Goal: Task Accomplishment & Management: Manage account settings

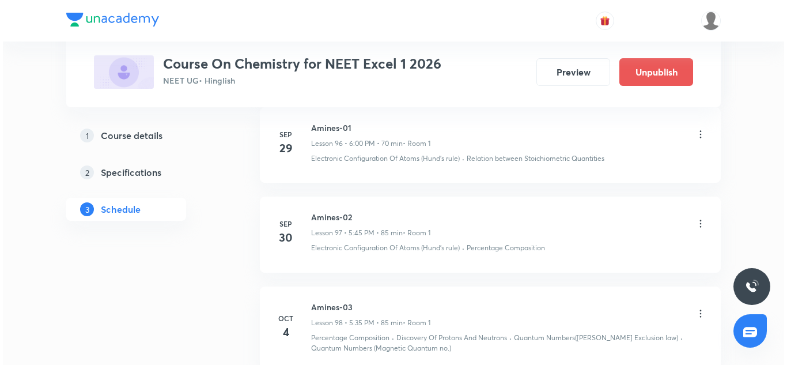
scroll to position [9485, 0]
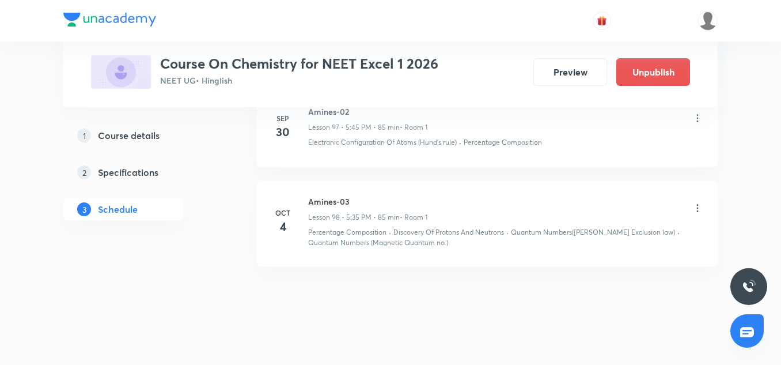
click at [328, 195] on h6 "Amines-03" at bounding box center [367, 201] width 119 height 12
drag, startPoint x: 328, startPoint y: 189, endPoint x: 274, endPoint y: 209, distance: 57.6
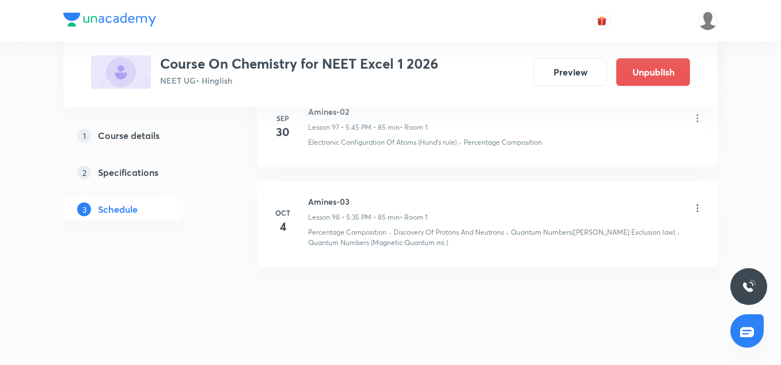
click at [274, 218] on h4 "4" at bounding box center [282, 226] width 23 height 17
click at [695, 202] on icon at bounding box center [698, 208] width 12 height 12
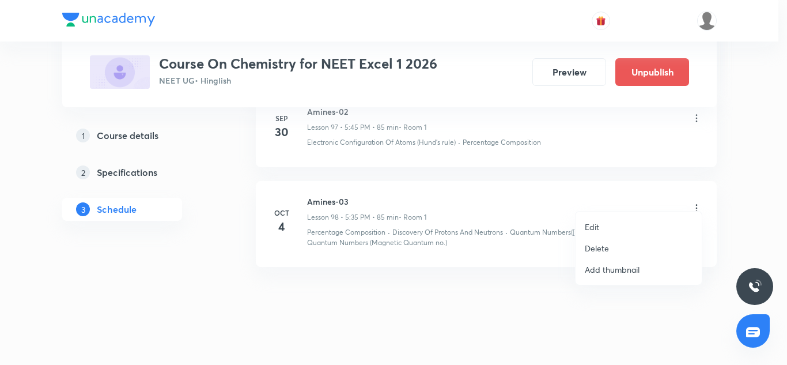
click at [586, 228] on p "Edit" at bounding box center [592, 227] width 14 height 12
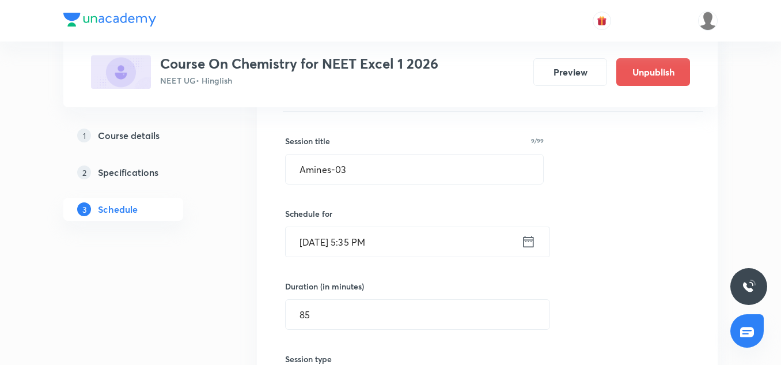
scroll to position [9026, 0]
click at [361, 228] on input "[DATE] 5:35 PM" at bounding box center [404, 242] width 236 height 29
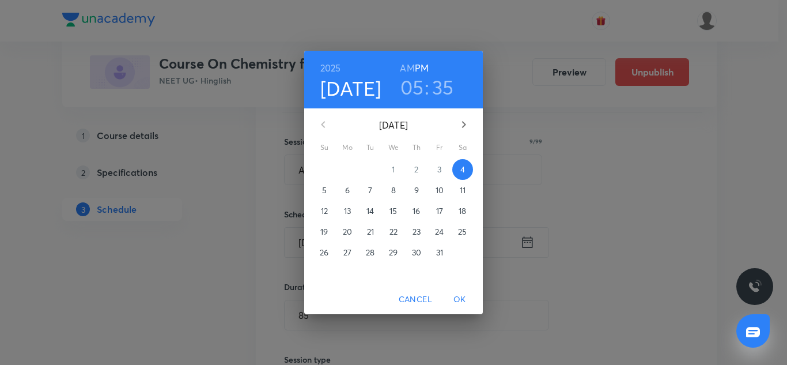
click at [444, 89] on h3 "35" at bounding box center [443, 87] width 22 height 24
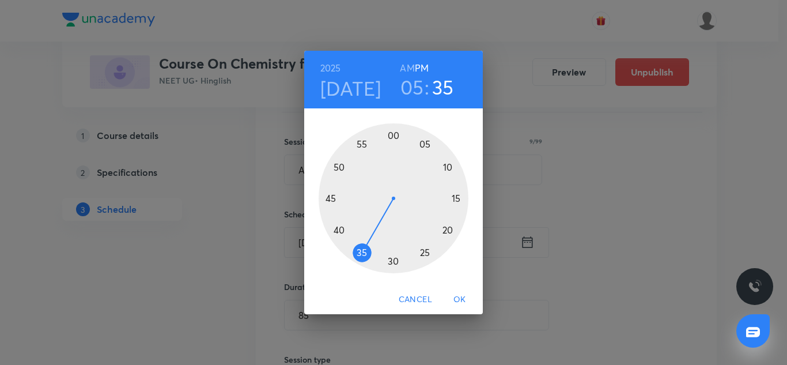
click at [452, 200] on div at bounding box center [394, 198] width 150 height 150
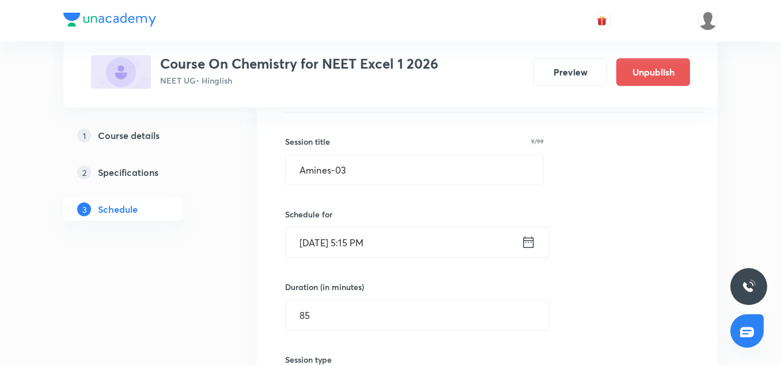
scroll to position [9102, 0]
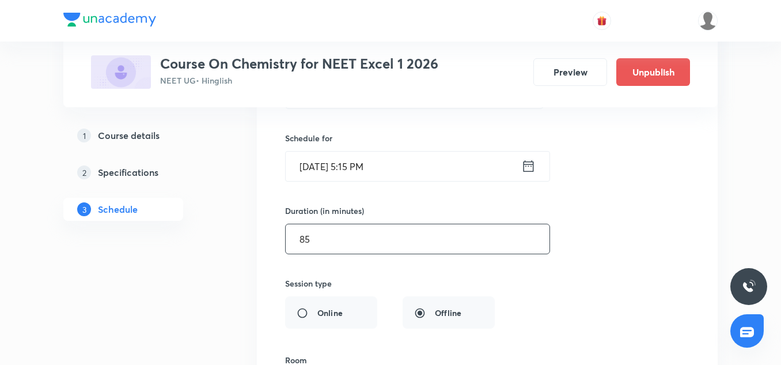
drag, startPoint x: 332, startPoint y: 248, endPoint x: 325, endPoint y: 232, distance: 17.5
click at [325, 232] on div "Session title 9/99 Amines-03 ​ Schedule for [DATE] 5:15 PM ​ Duration (in minut…" at bounding box center [487, 332] width 404 height 592
click at [325, 232] on input "85" at bounding box center [418, 238] width 264 height 29
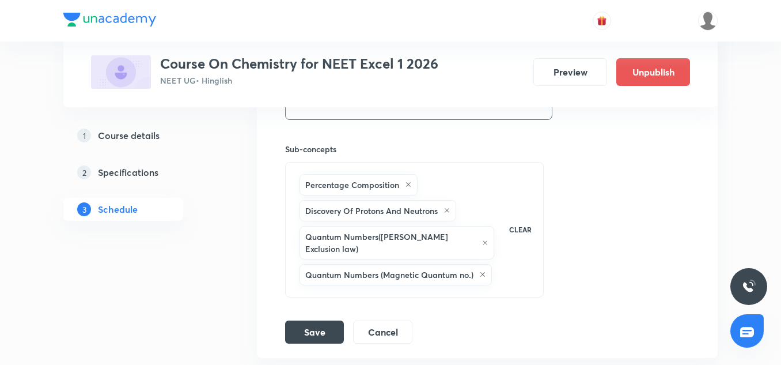
scroll to position [9418, 0]
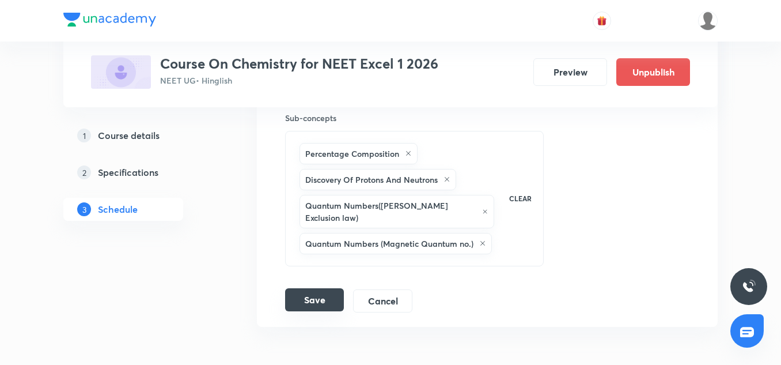
type input "100"
click at [322, 288] on button "Save" at bounding box center [314, 299] width 59 height 23
